Goal: Task Accomplishment & Management: Use online tool/utility

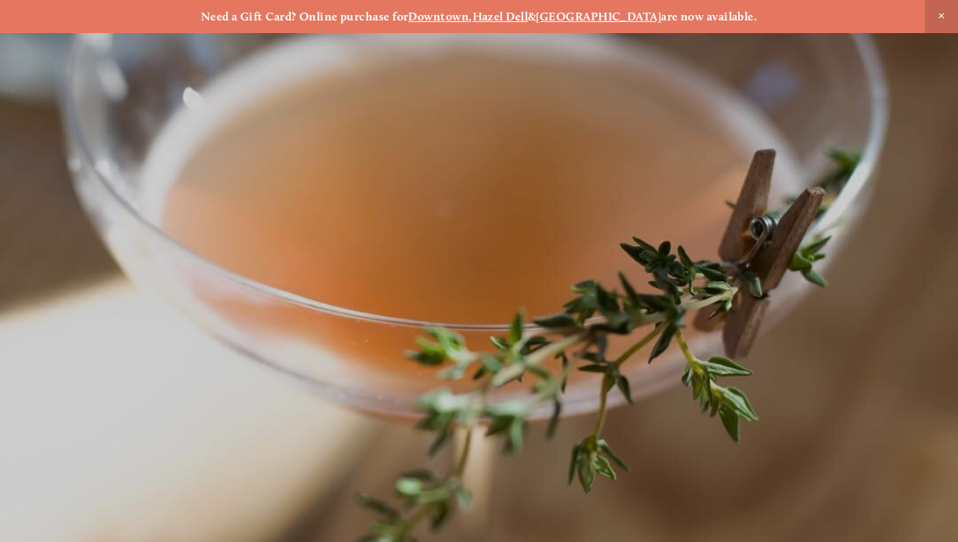
scroll to position [-23, 0]
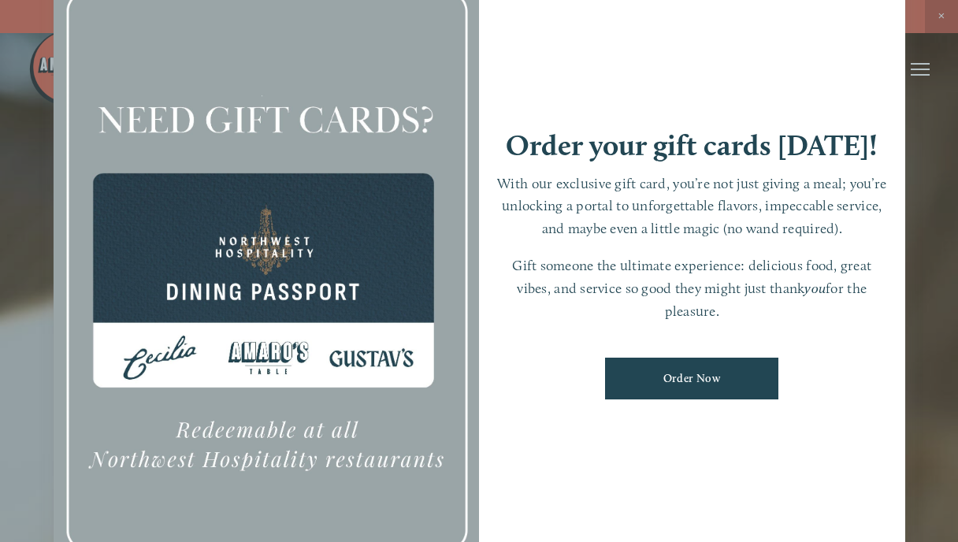
click at [858, 322] on p "Gift someone the ultimate experience: delicious food, great vibes, and service …" at bounding box center [692, 288] width 395 height 68
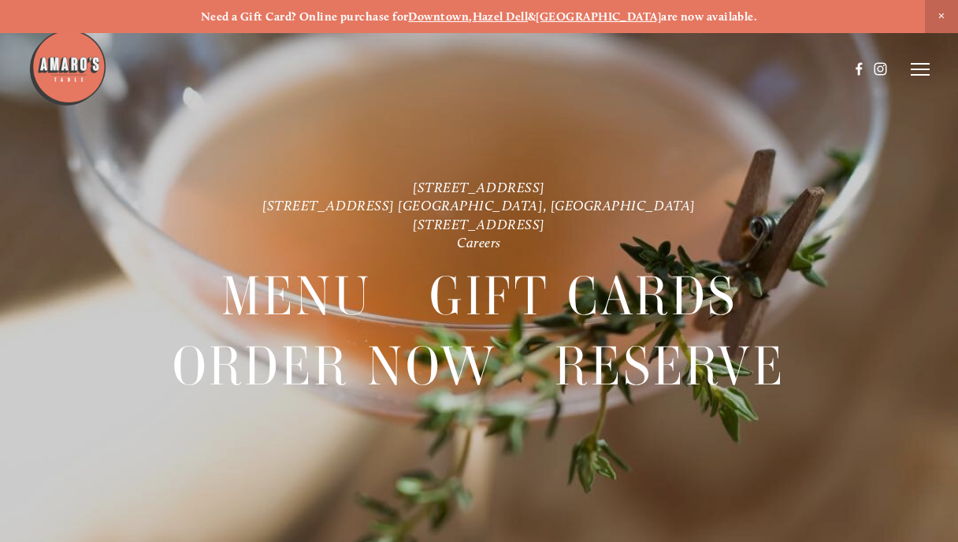
click at [833, 377] on nav "Menu Gift Cards Order Now Reserve" at bounding box center [479, 341] width 862 height 178
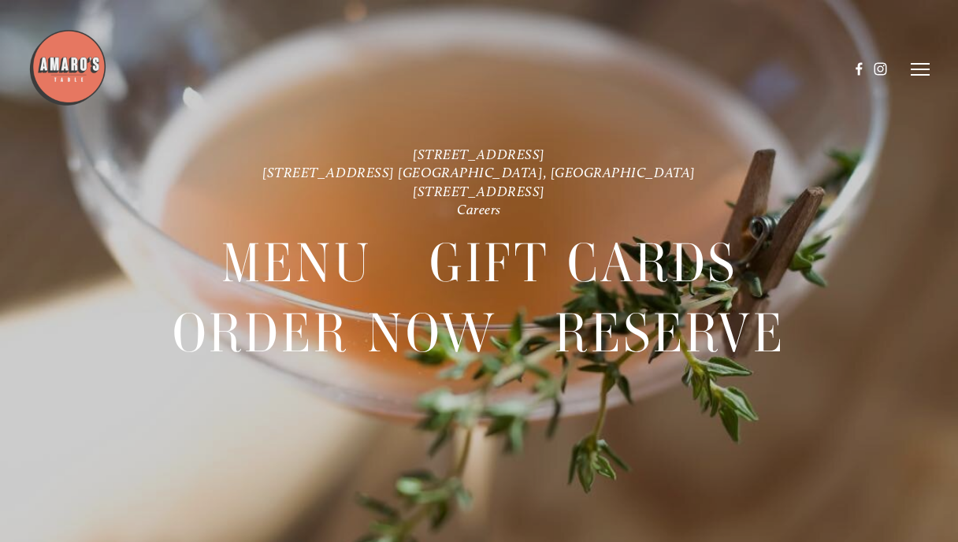
scroll to position [33, 0]
click at [919, 73] on icon at bounding box center [920, 69] width 19 height 14
click at [745, 69] on span "Visit" at bounding box center [747, 68] width 23 height 13
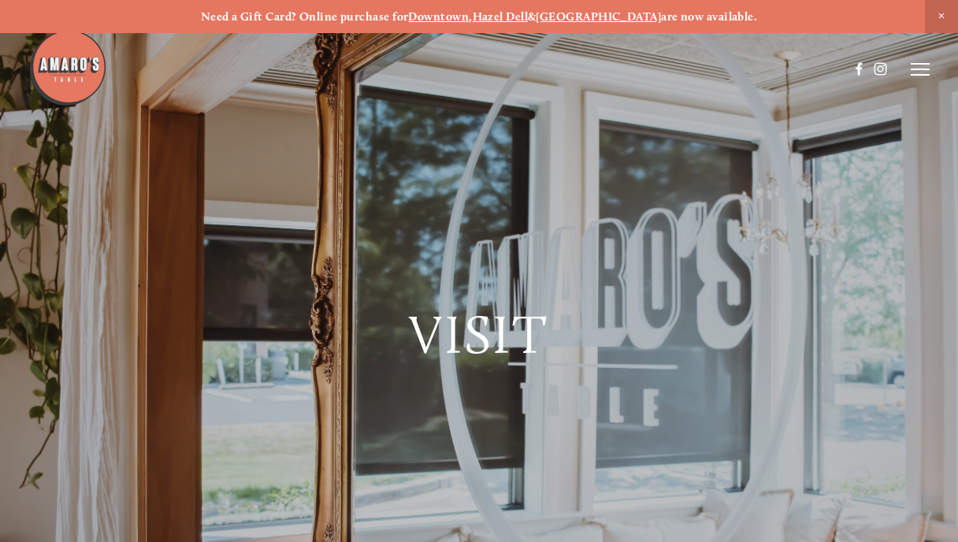
click at [731, 384] on div "Visit" at bounding box center [479, 366] width 958 height 139
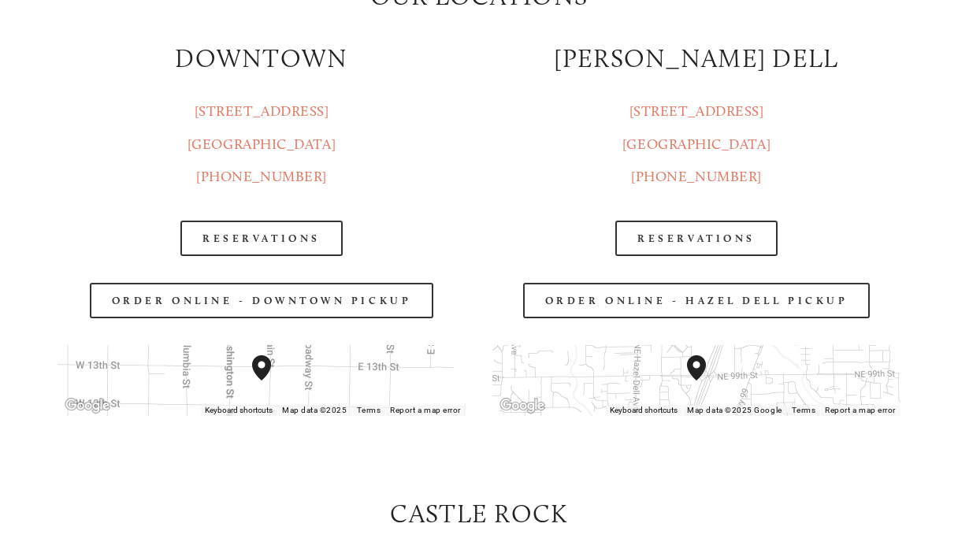
scroll to position [1710, 0]
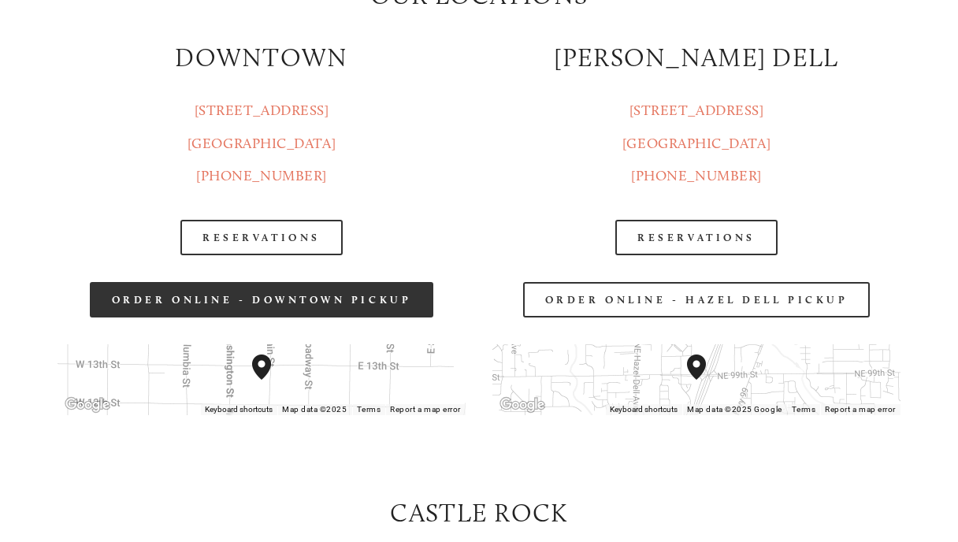
click at [233, 304] on link "Order Online - Downtown pickup" at bounding box center [262, 299] width 344 height 35
